Goal: Find specific page/section: Find specific page/section

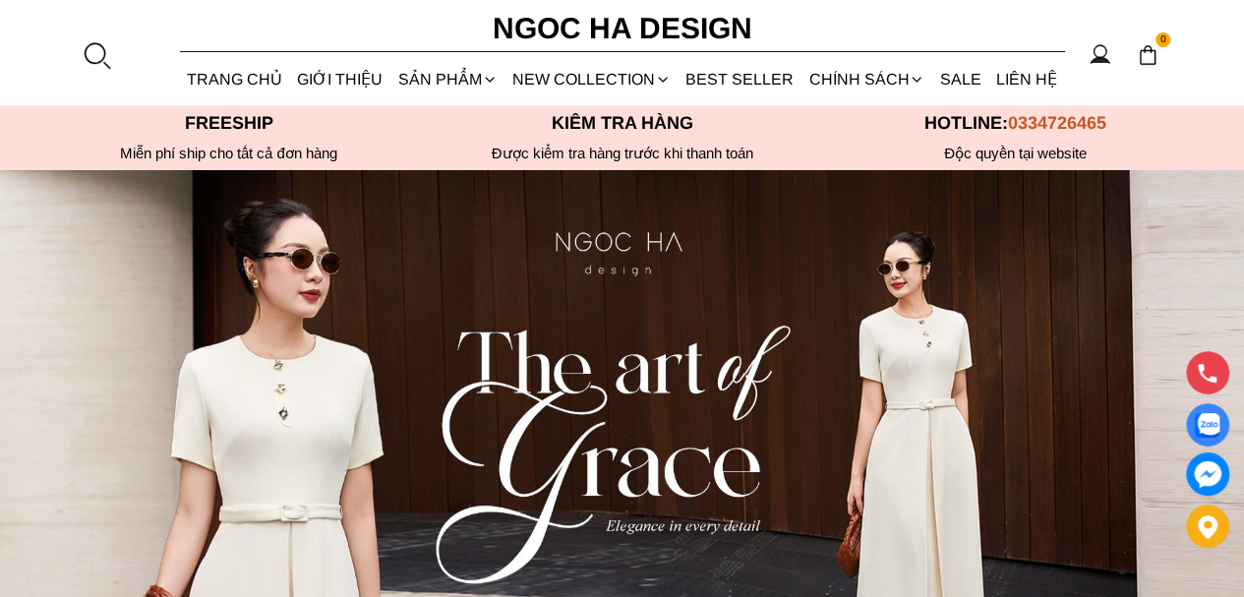
click at [88, 45] on div at bounding box center [96, 54] width 29 height 29
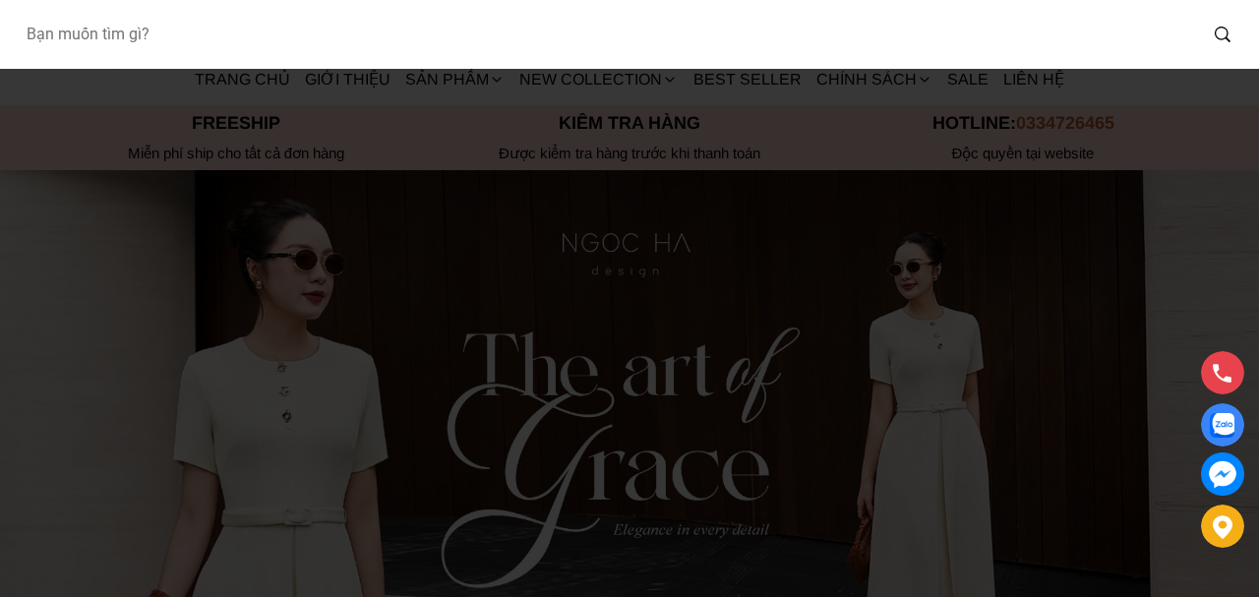
click at [89, 47] on input "Input search Bạn muốn tìm gì?" at bounding box center [603, 34] width 1186 height 45
type input "a1087"
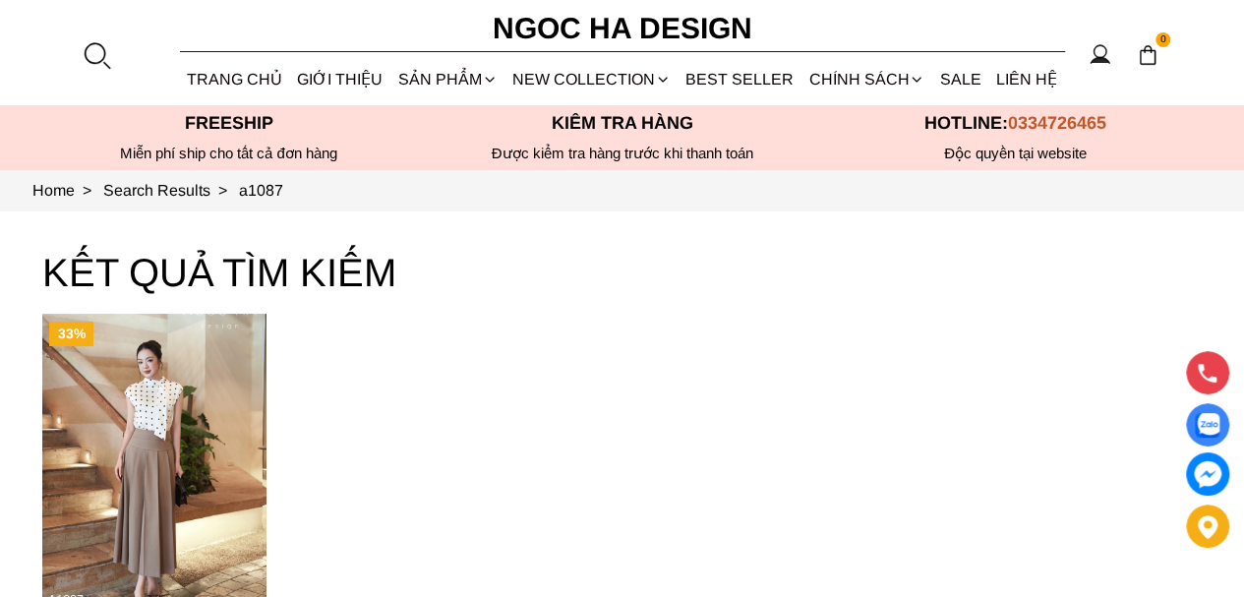
click at [94, 49] on div at bounding box center [96, 54] width 29 height 29
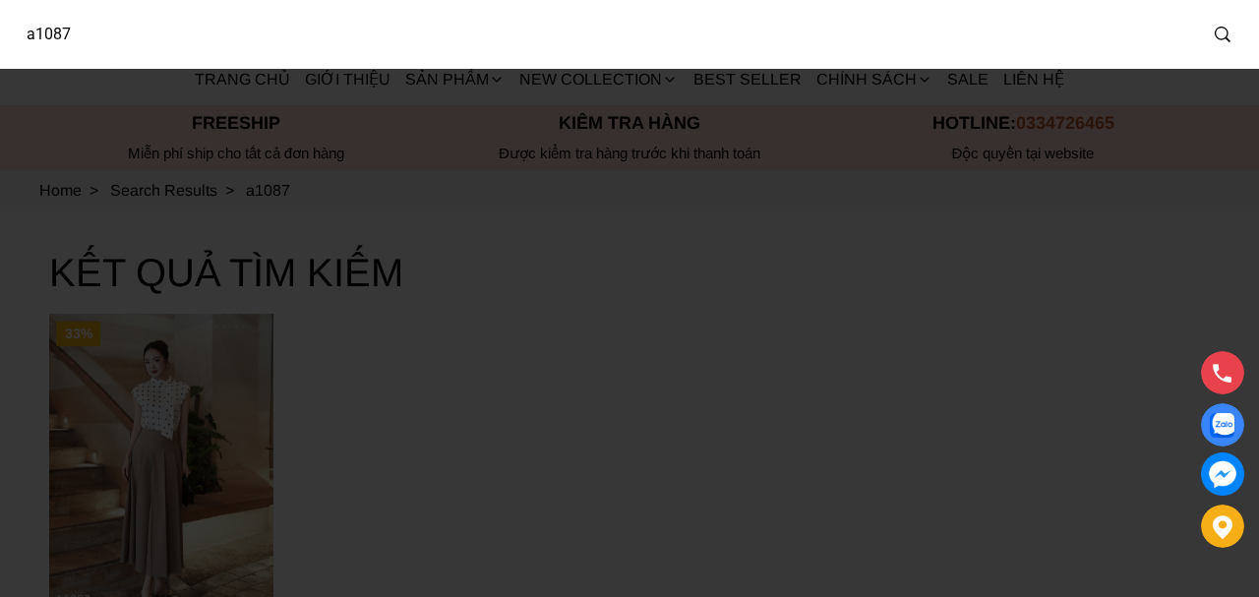
click at [58, 38] on input "a1087" at bounding box center [603, 34] width 1186 height 45
drag, startPoint x: 53, startPoint y: 34, endPoint x: 138, endPoint y: 48, distance: 85.7
click at [138, 48] on input "a1087" at bounding box center [590, 34] width 1161 height 45
type input "a1078"
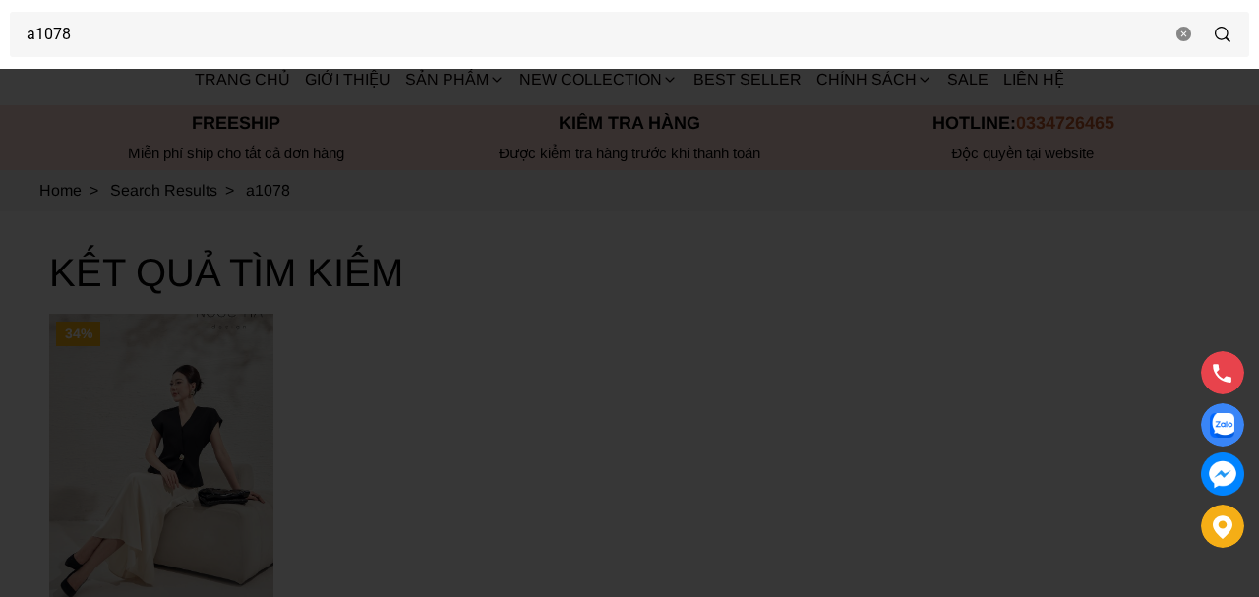
click at [535, 406] on div at bounding box center [629, 298] width 1259 height 597
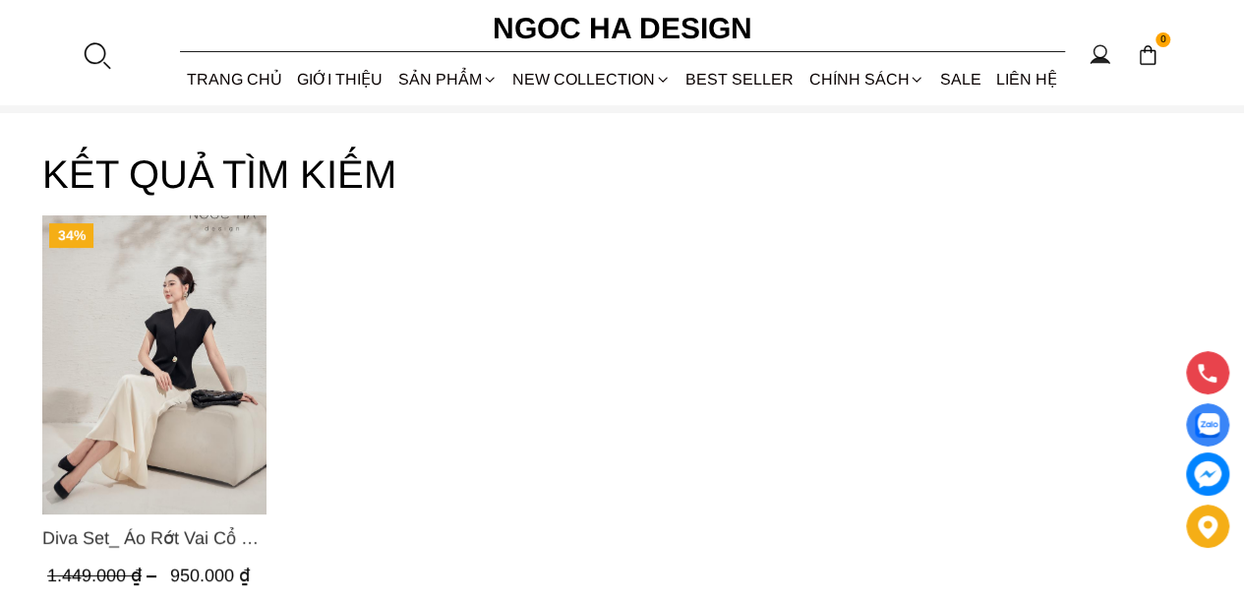
scroll to position [197, 0]
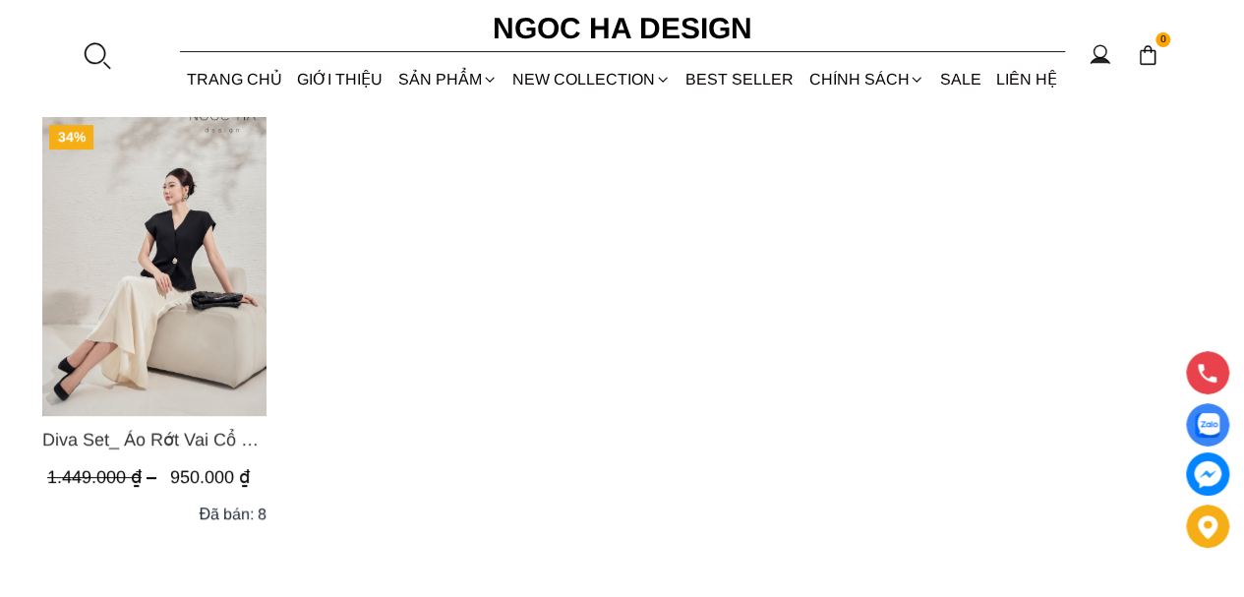
click at [151, 272] on img "Product image - Diva Set_ Áo Rớt Vai Cổ V, Chân Váy Lụa Đuôi Cá A1078+CV134" at bounding box center [154, 266] width 224 height 299
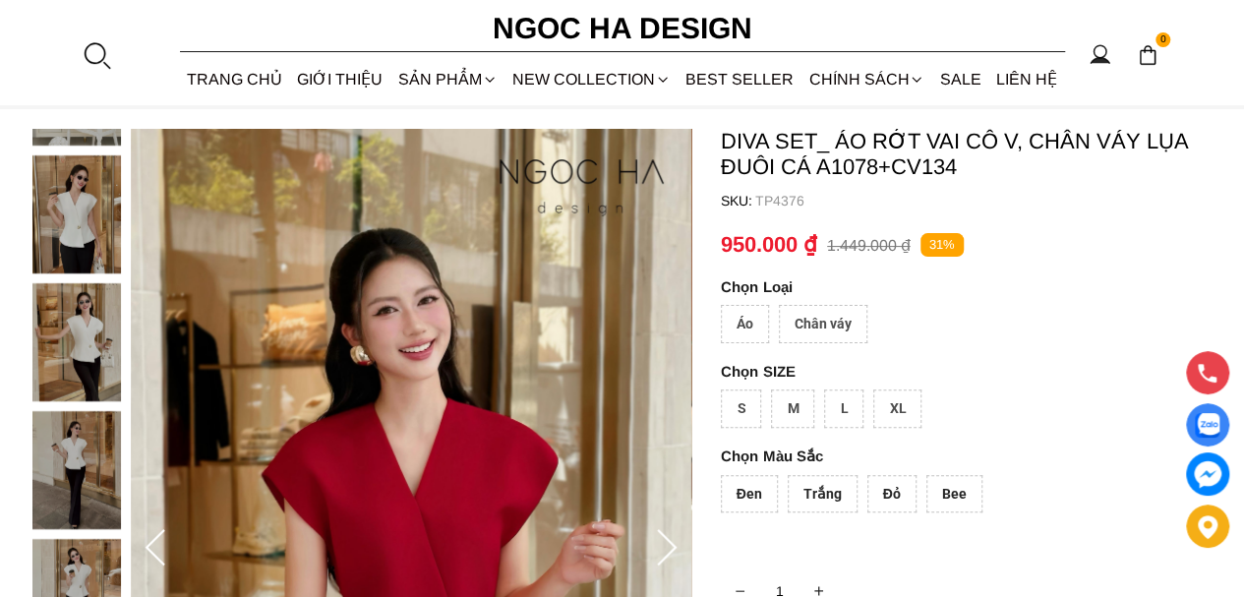
scroll to position [197, 0]
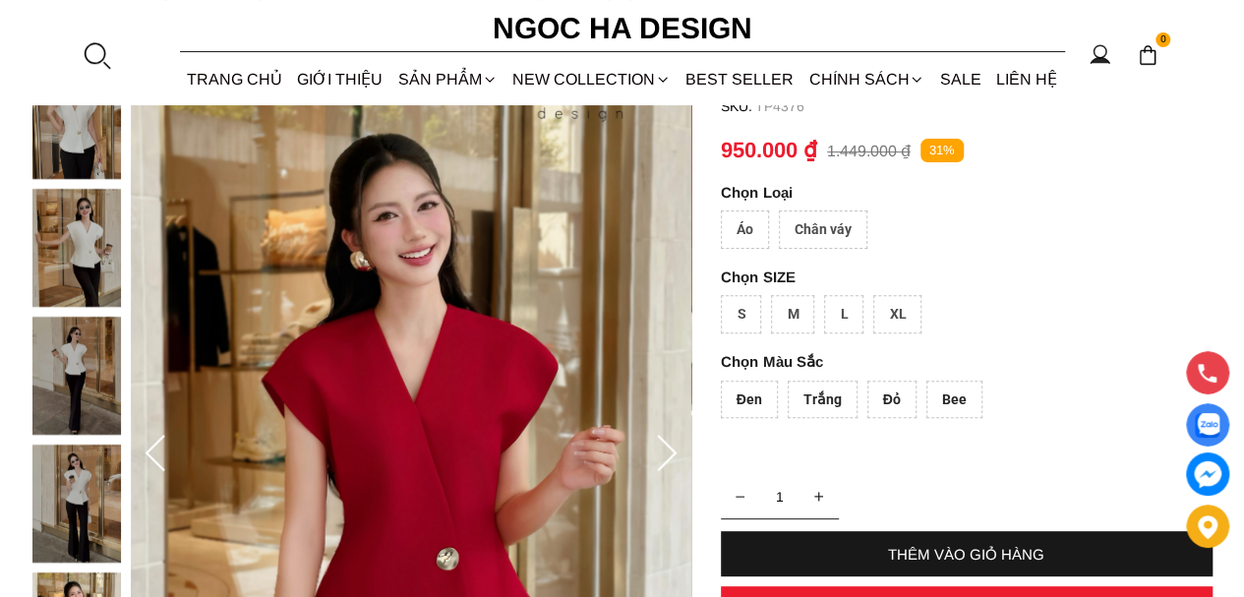
click at [745, 225] on div "Áo" at bounding box center [745, 229] width 48 height 38
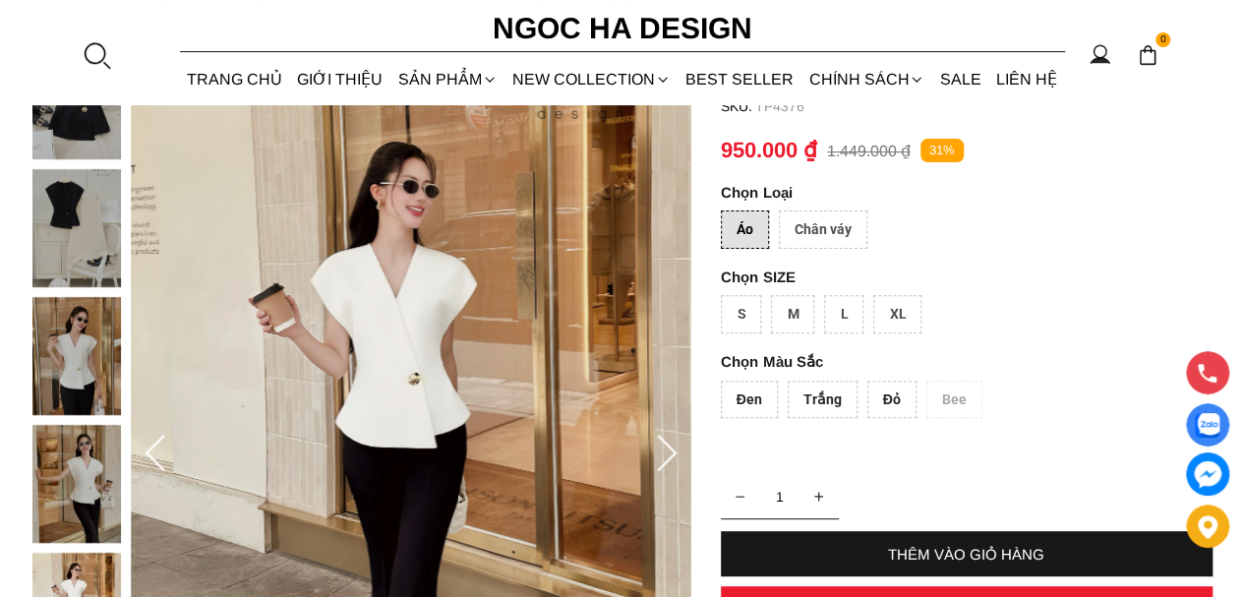
scroll to position [0, 0]
